Goal: Find specific page/section: Find specific page/section

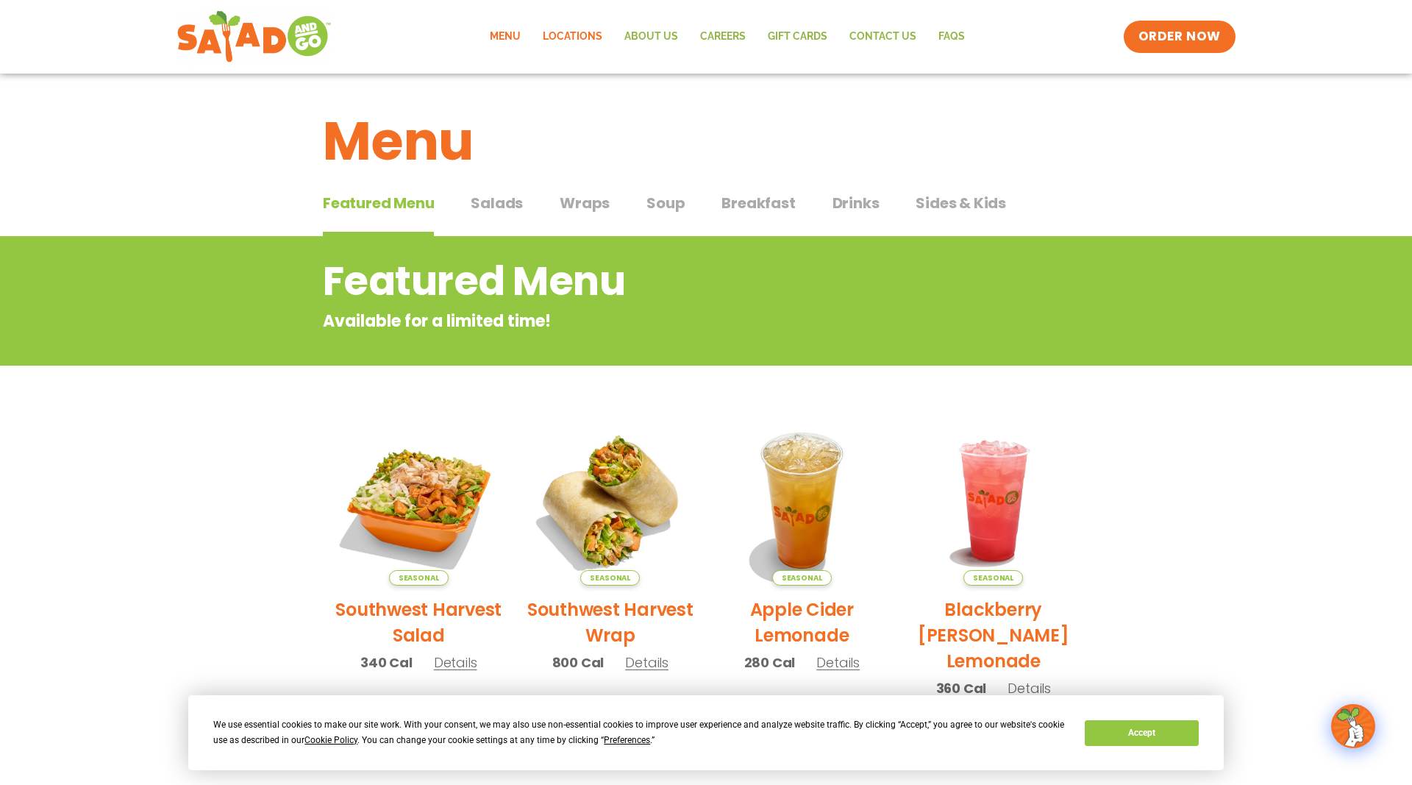
click at [582, 24] on link "Locations" at bounding box center [573, 37] width 82 height 34
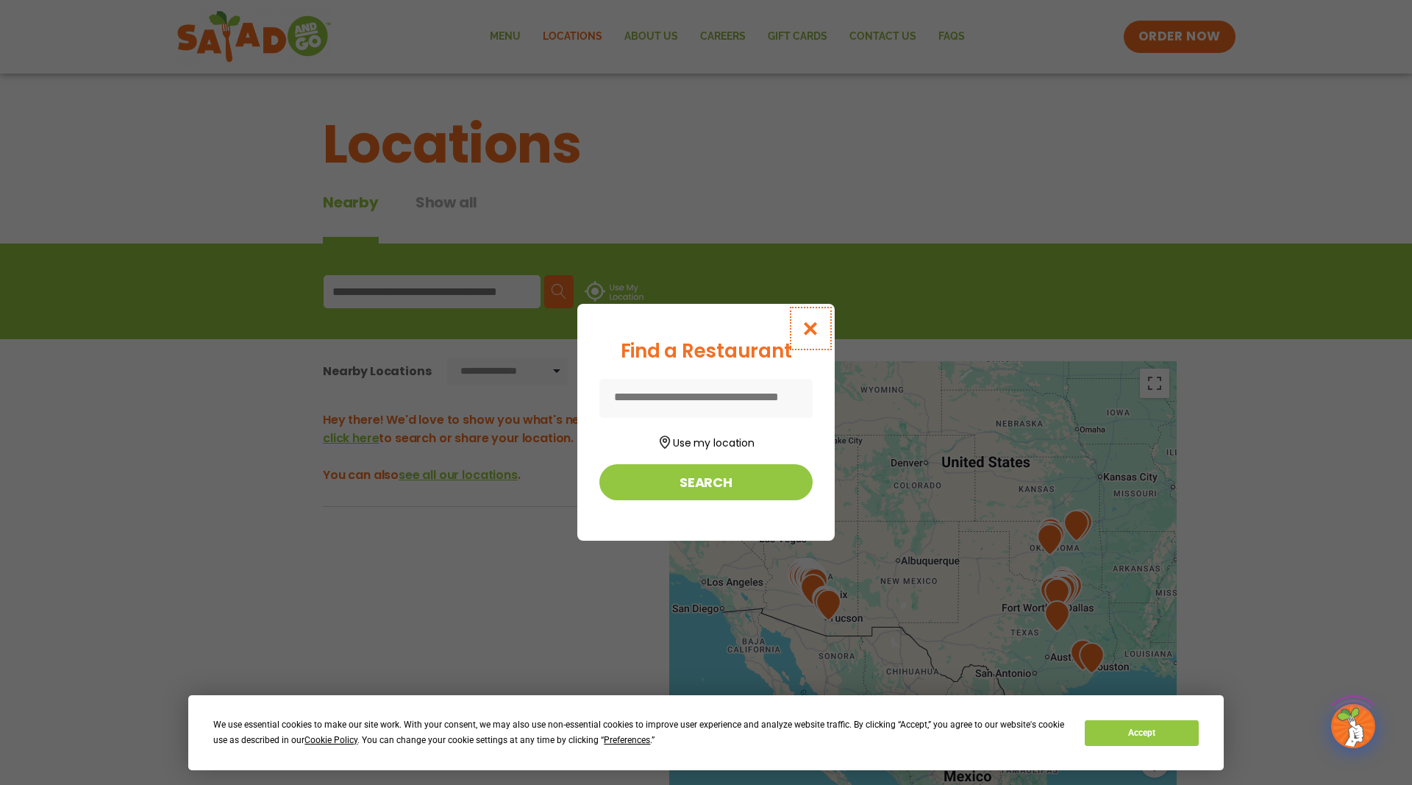
click at [820, 332] on icon "Close modal" at bounding box center [811, 328] width 18 height 15
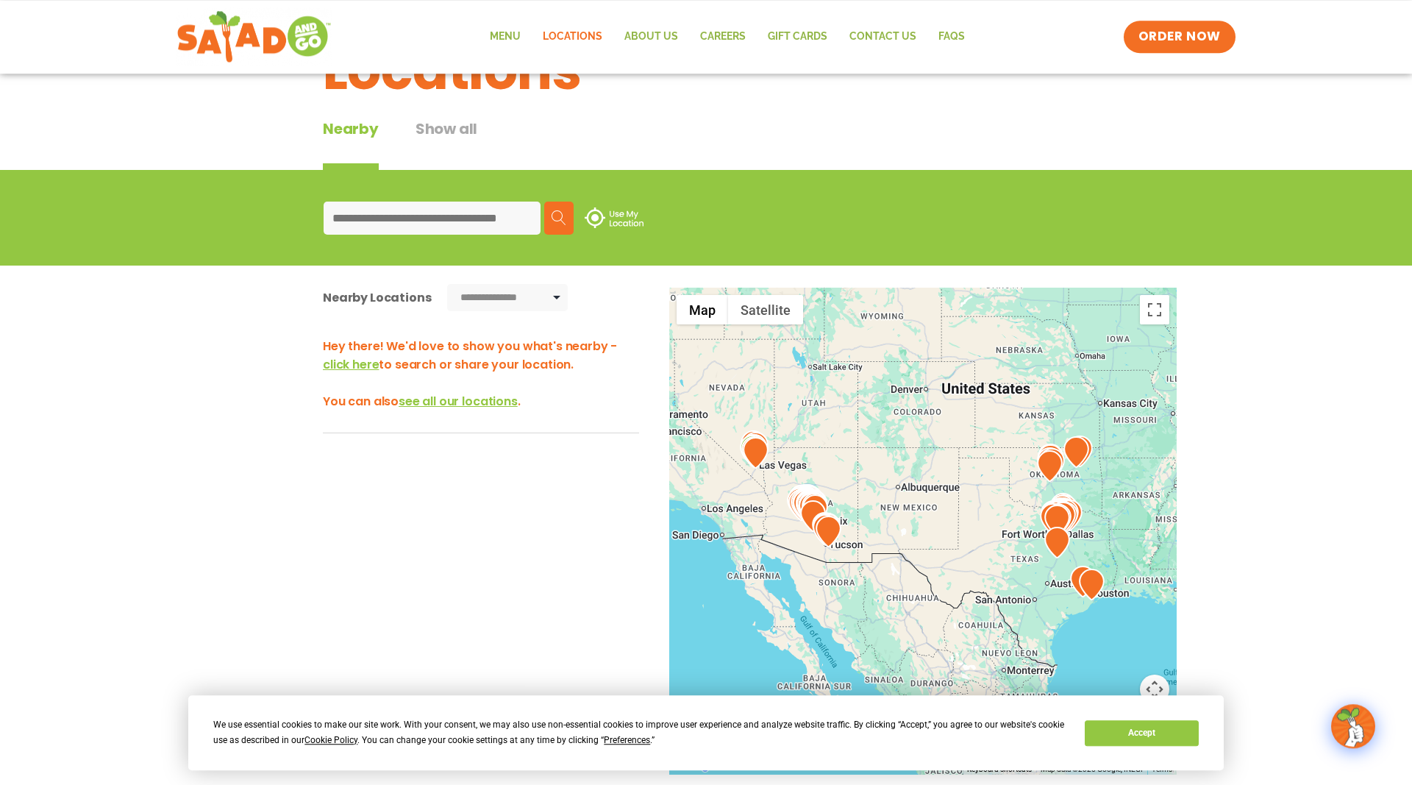
scroll to position [150, 0]
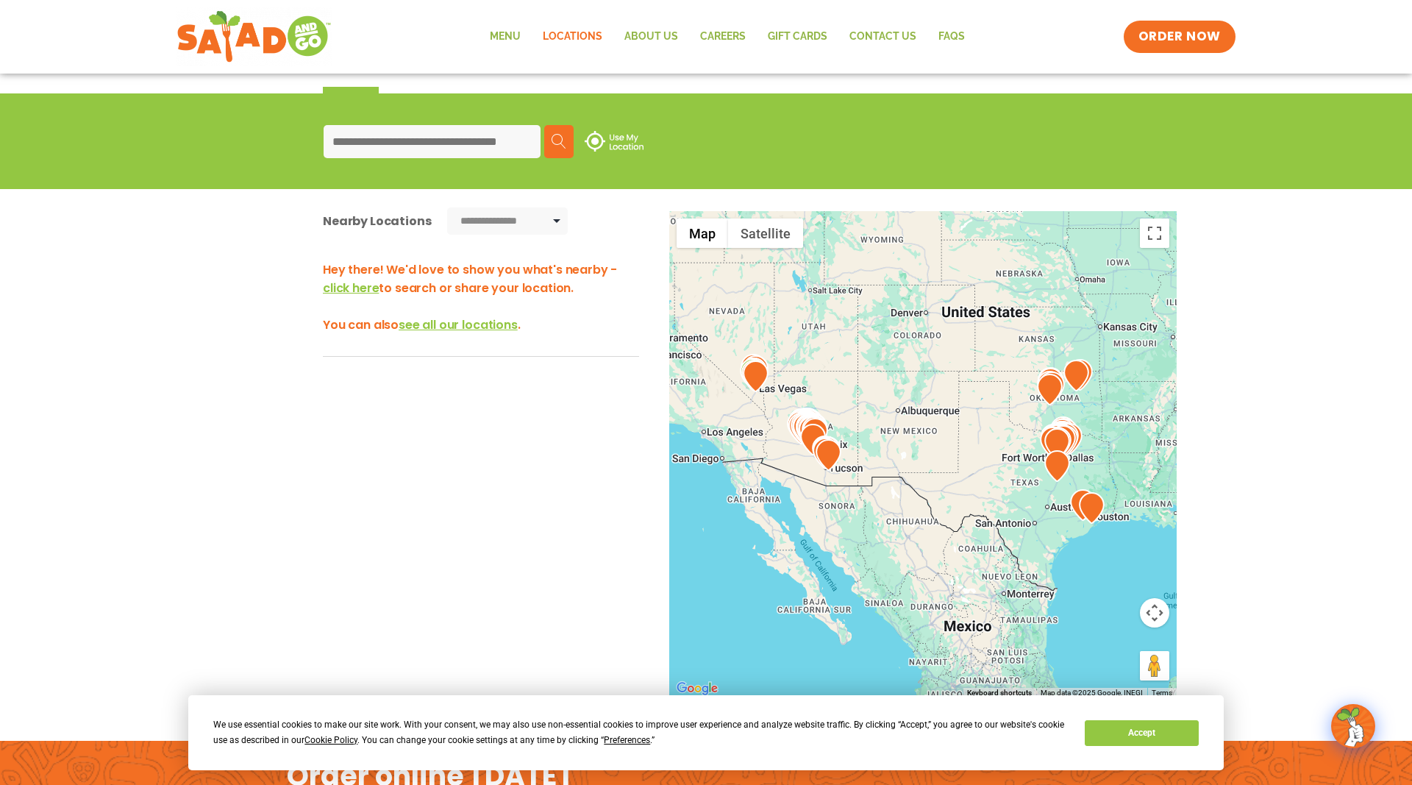
click at [1080, 383] on img at bounding box center [1077, 376] width 26 height 32
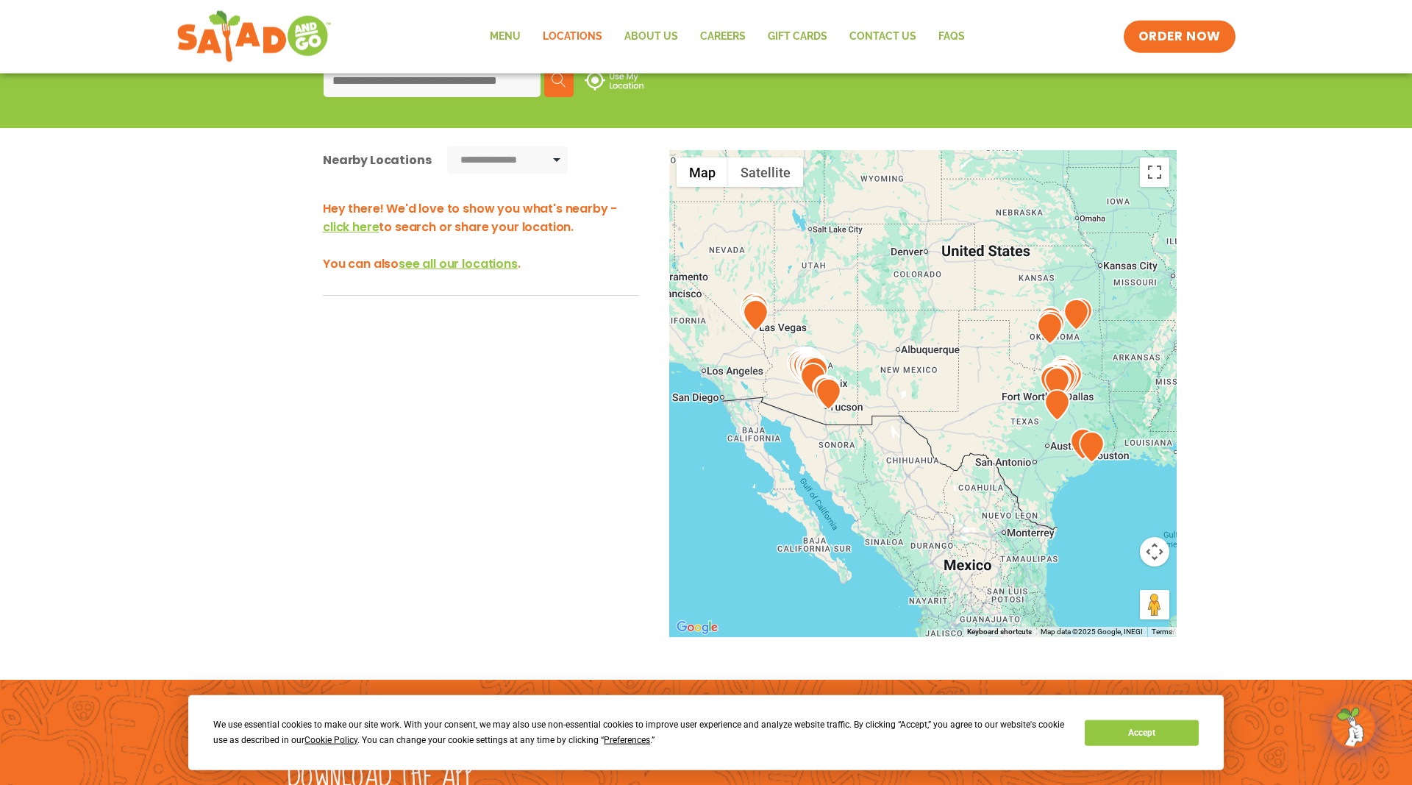
scroll to position [106, 0]
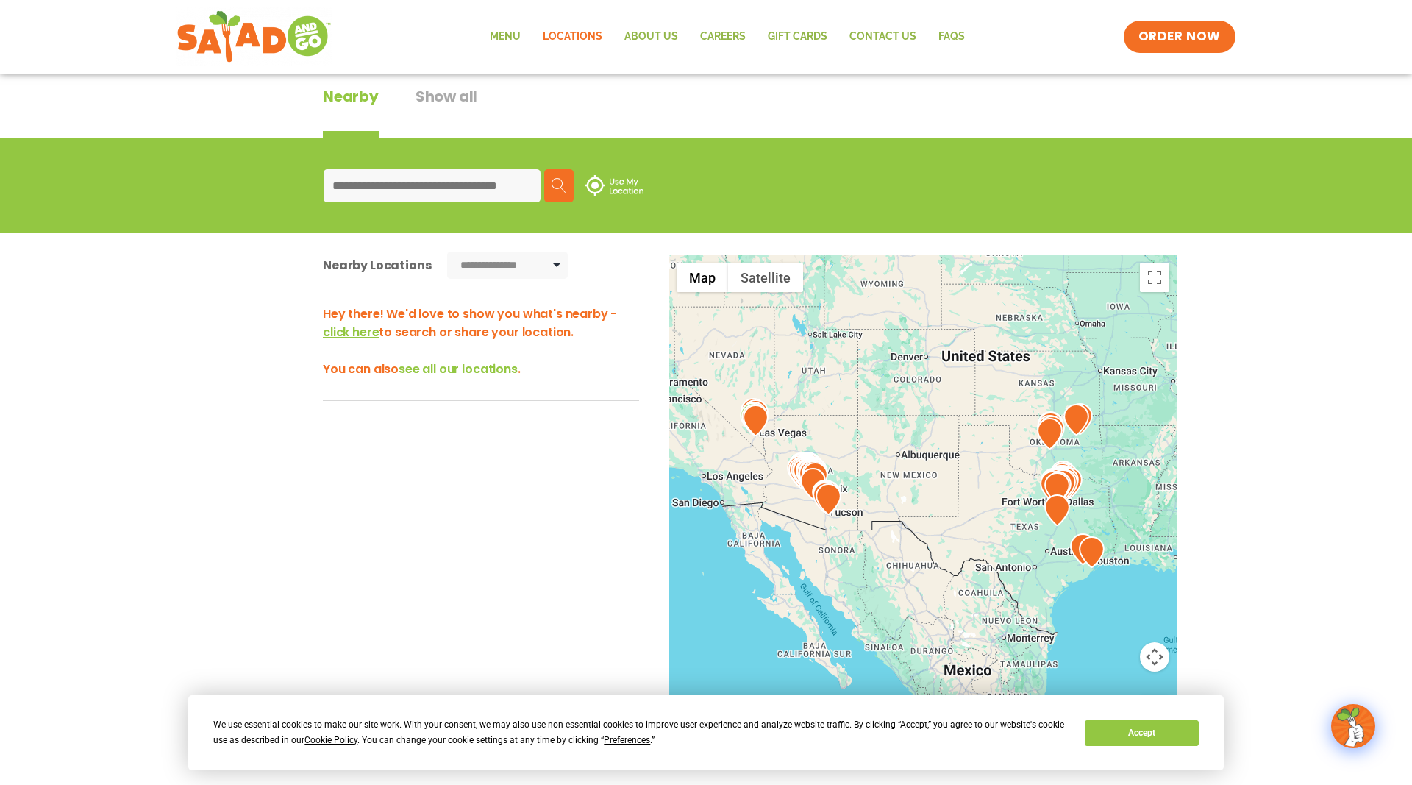
click at [1076, 421] on img at bounding box center [1077, 420] width 26 height 32
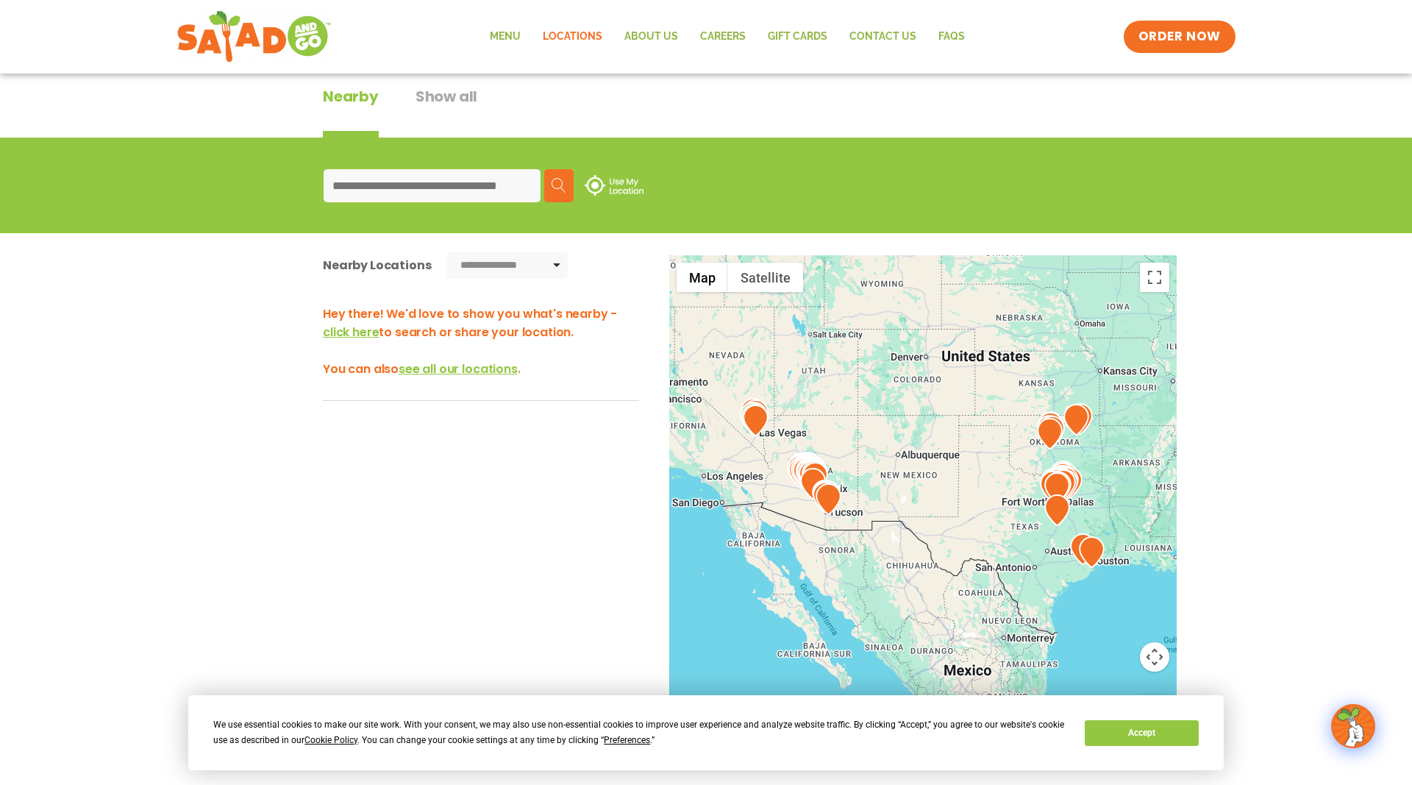
click at [1076, 421] on img at bounding box center [1077, 420] width 26 height 32
click at [1125, 735] on button "Accept" at bounding box center [1141, 733] width 113 height 26
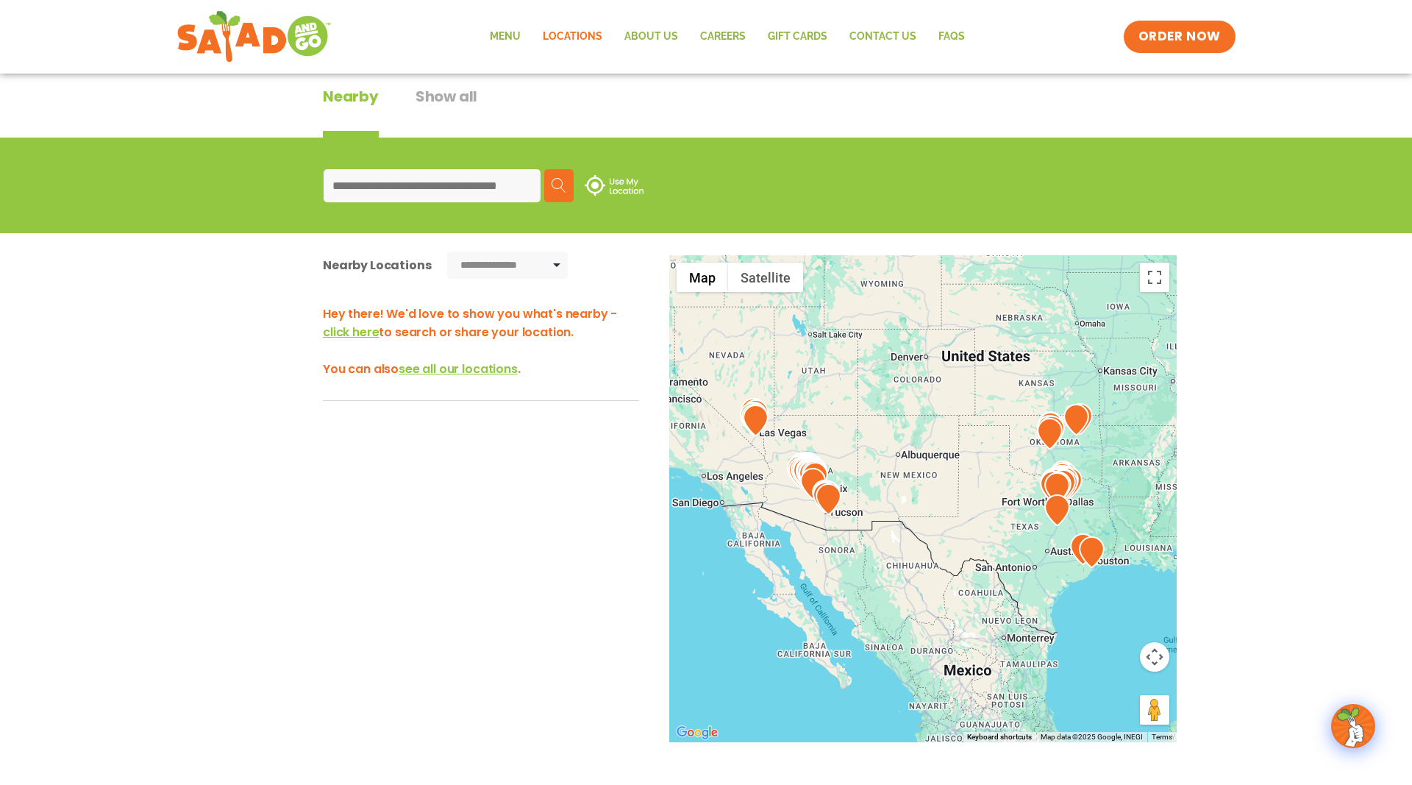
click at [1075, 422] on img at bounding box center [1077, 420] width 26 height 32
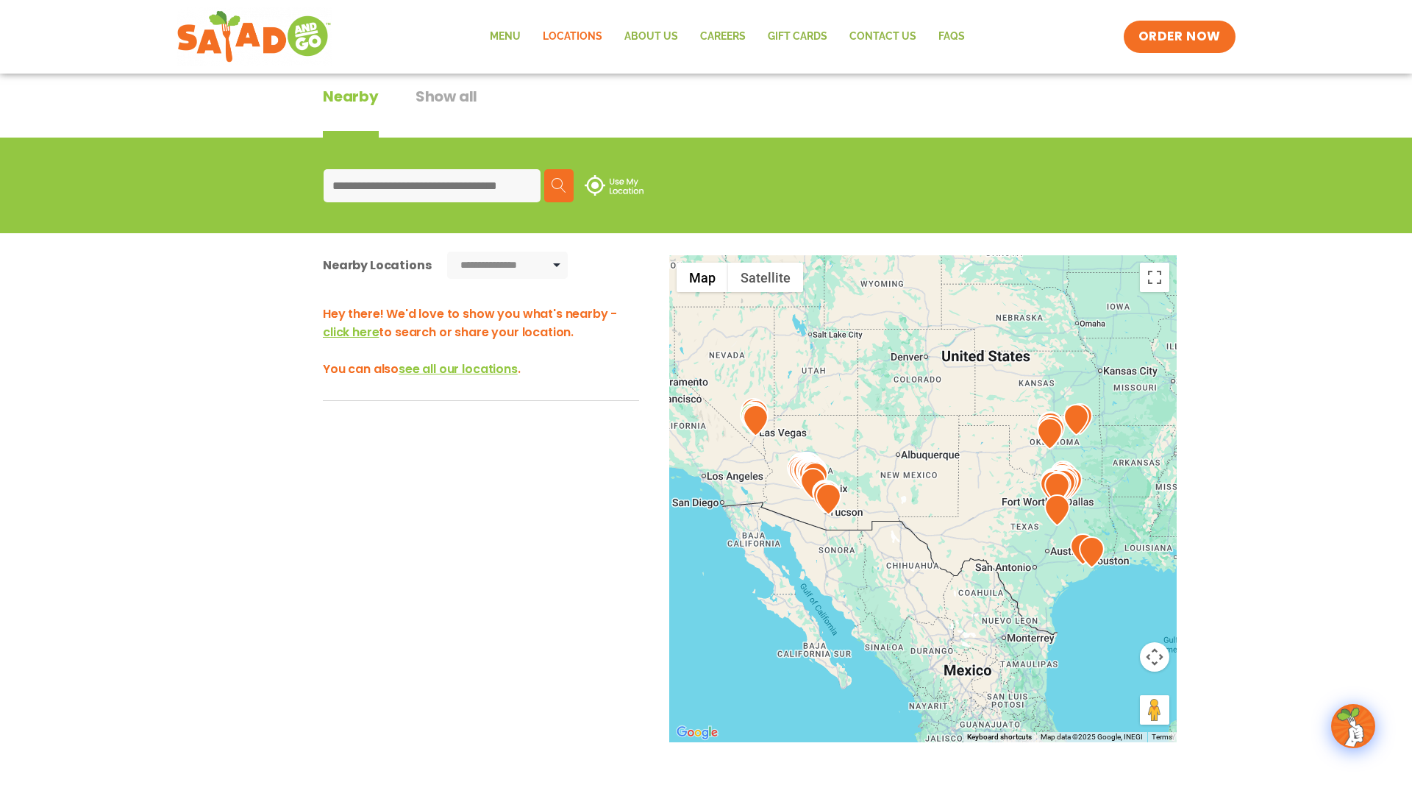
click at [332, 330] on span "click here" at bounding box center [351, 332] width 56 height 17
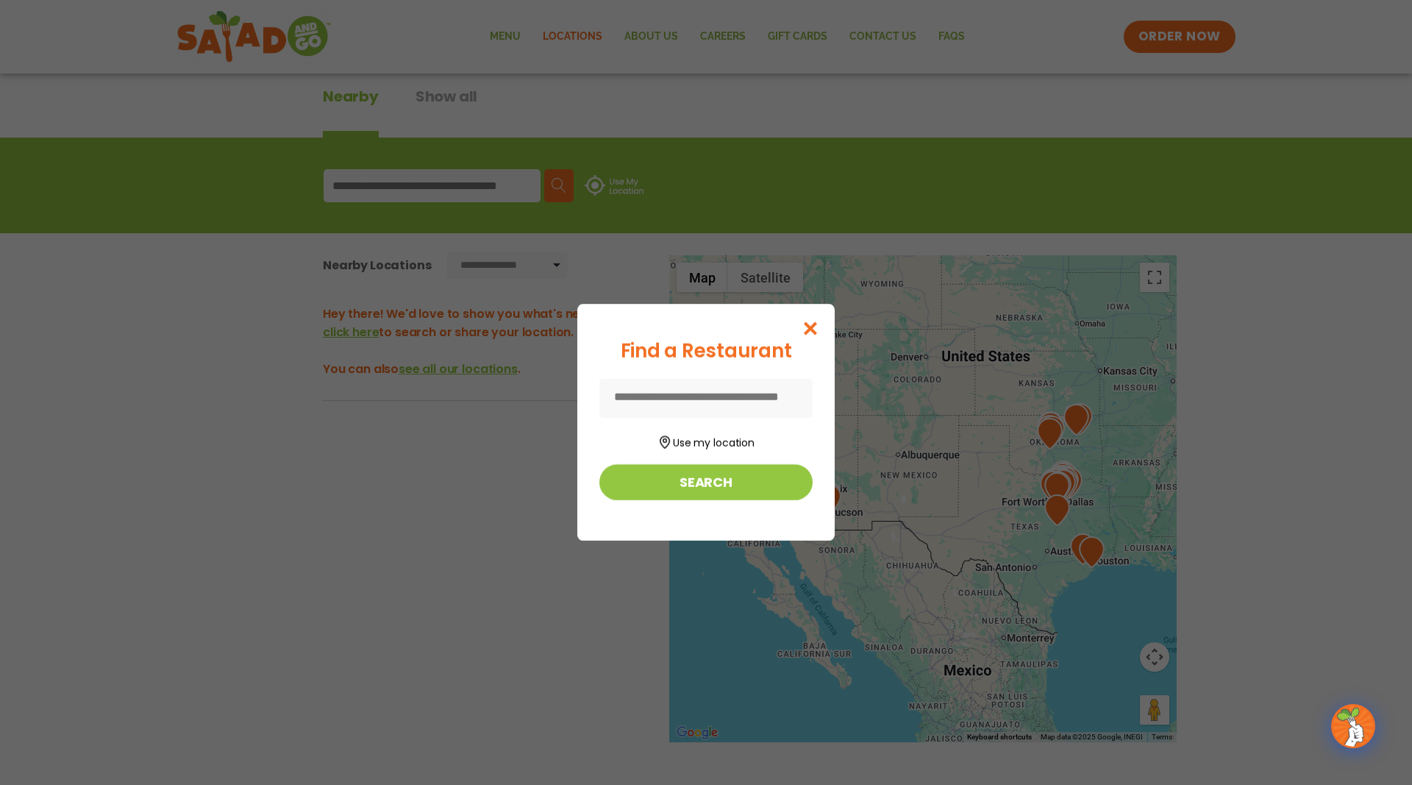
click at [659, 394] on input at bounding box center [705, 398] width 213 height 39
click at [749, 398] on input at bounding box center [705, 398] width 213 height 39
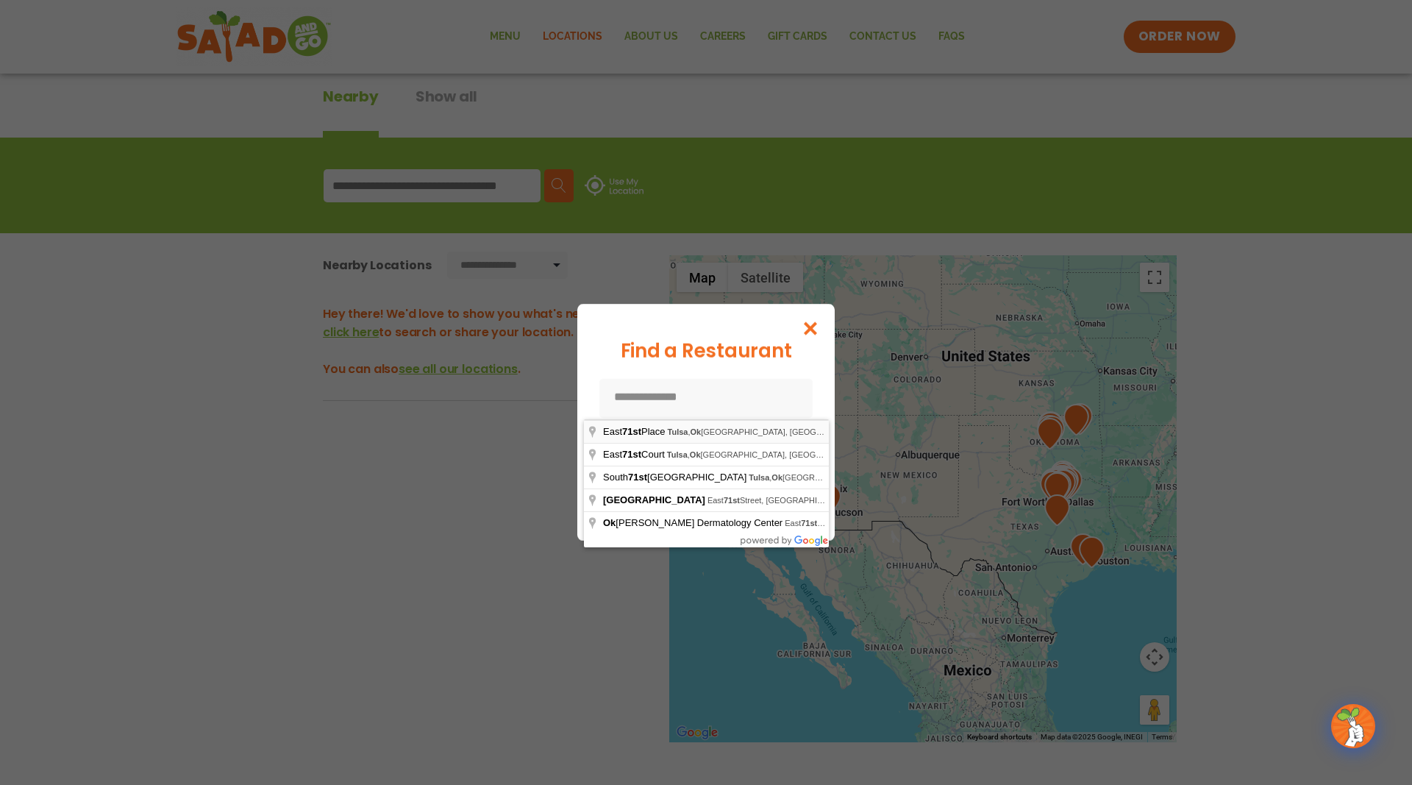
type input "**********"
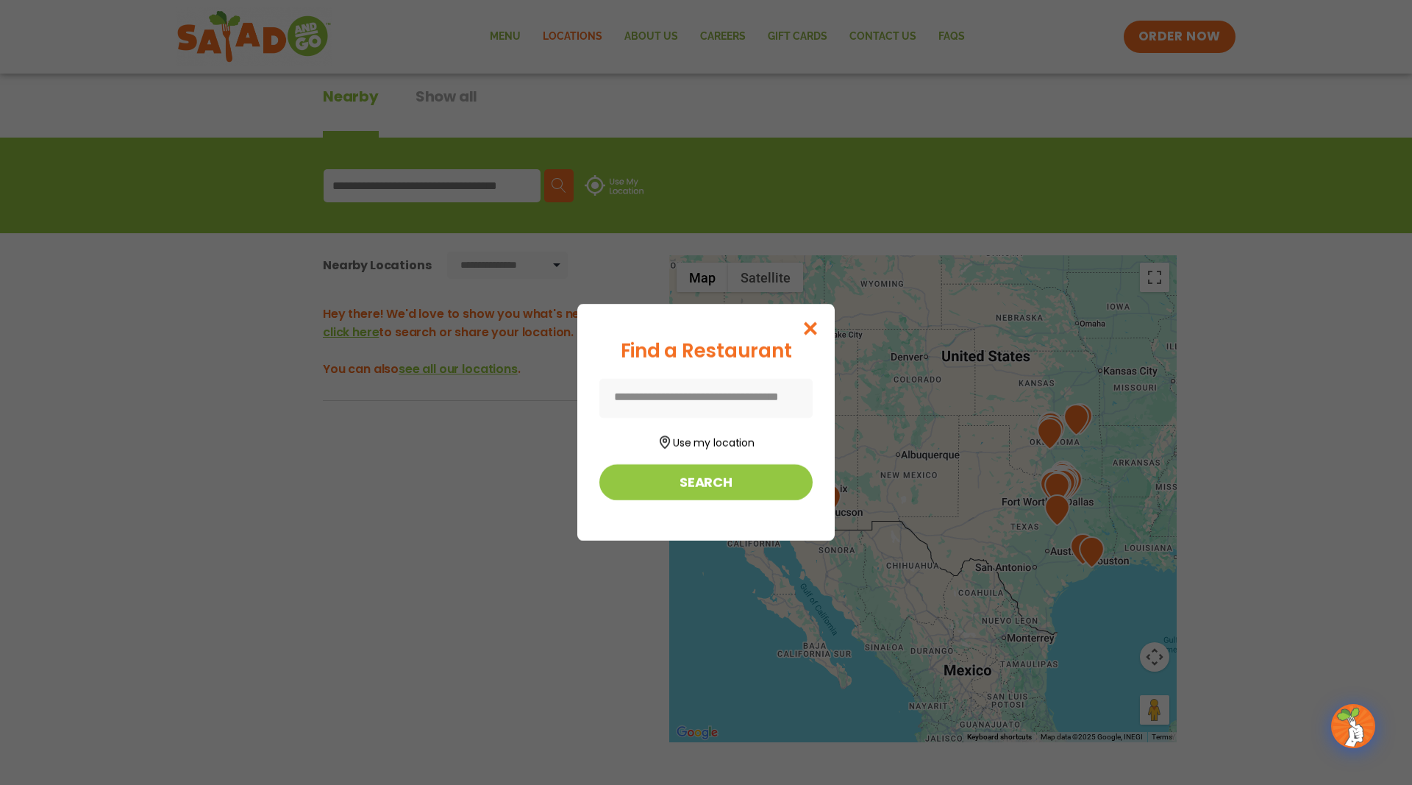
type input "**********"
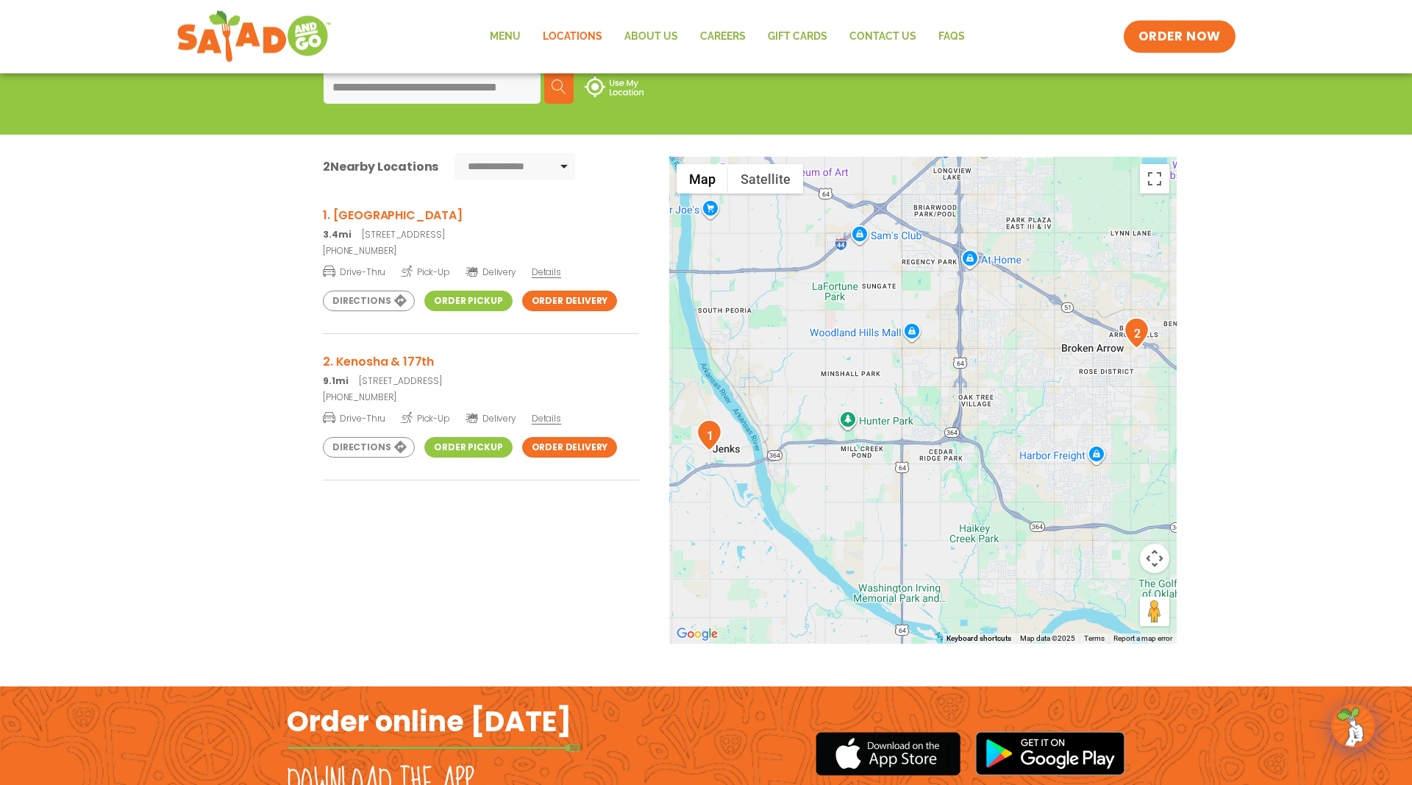
scroll to position [181, 0]
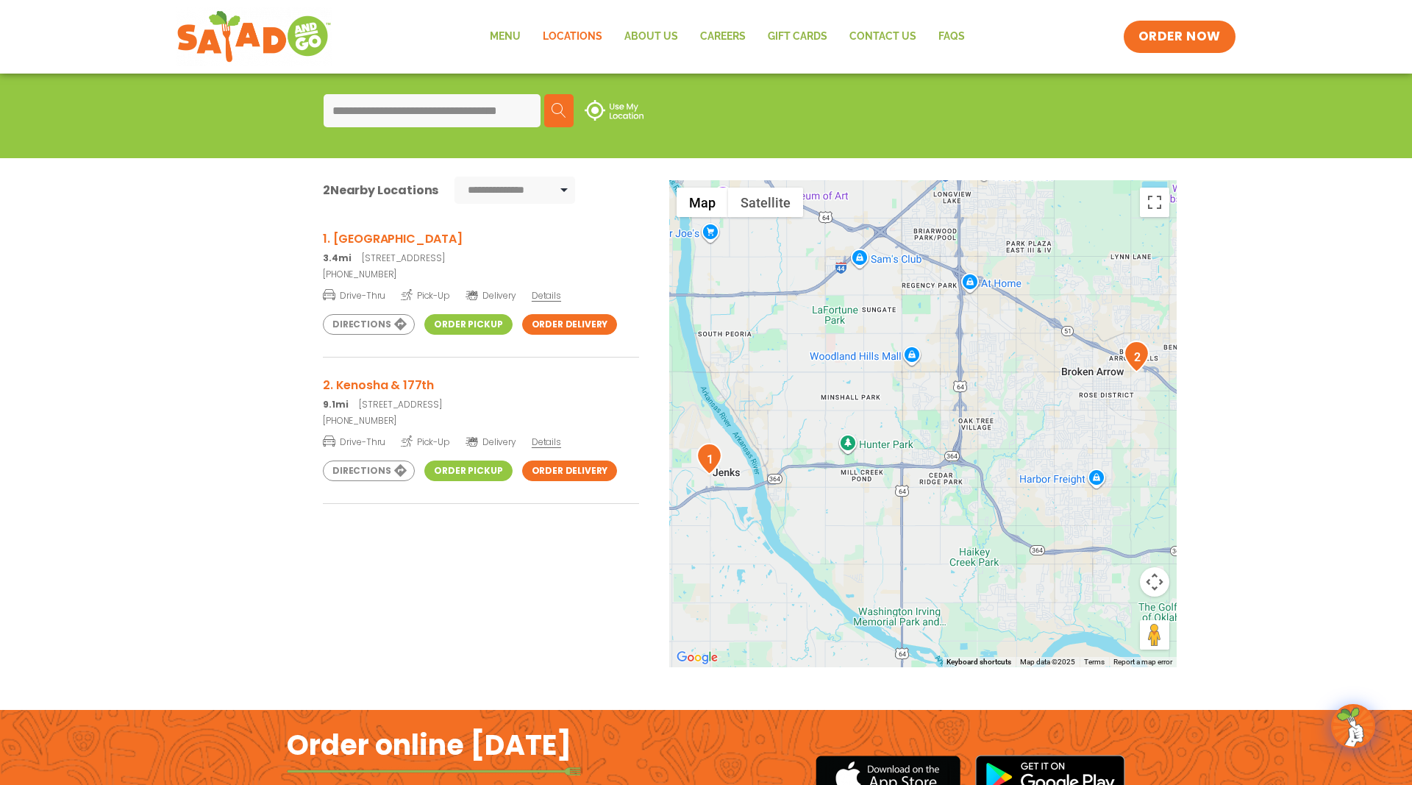
click at [602, 566] on div "1. [GEOGRAPHIC_DATA] 3.4mi [STREET_ADDRESS] [PHONE_NUMBER] Drive-Thru Pick-Up D…" at bounding box center [481, 457] width 316 height 493
